Goal: Navigation & Orientation: Go to known website

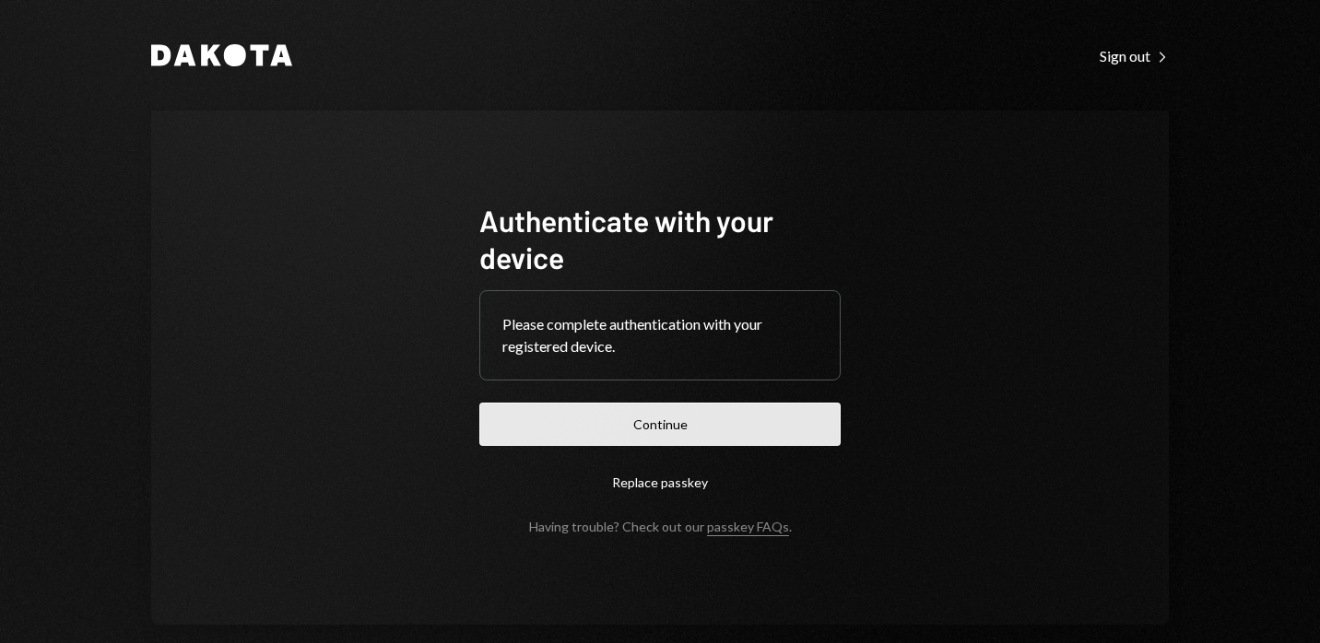
click at [655, 443] on button "Continue" at bounding box center [659, 424] width 361 height 43
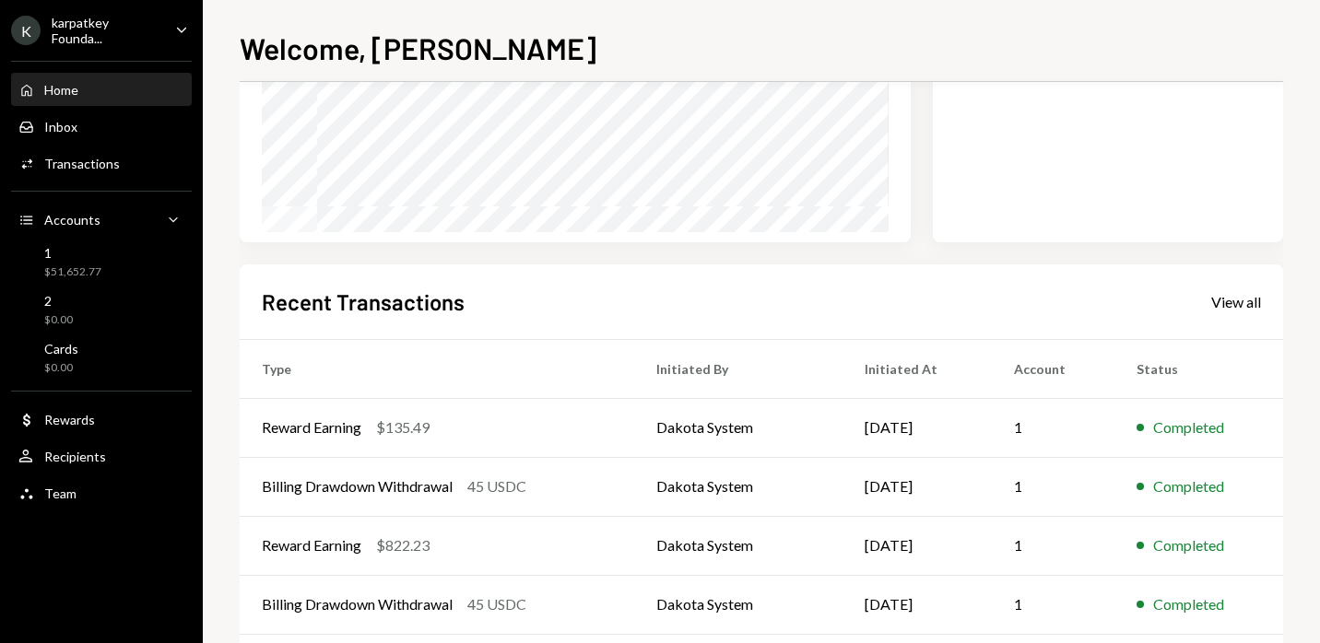
scroll to position [79, 0]
